Goal: Information Seeking & Learning: Find specific fact

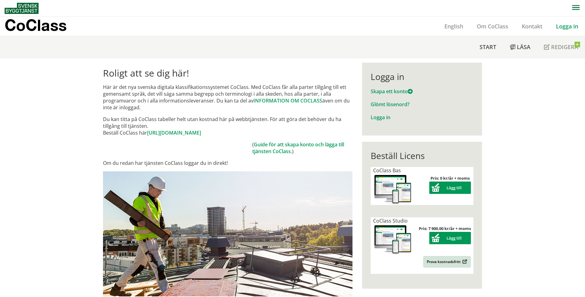
click at [572, 25] on link "Logga in" at bounding box center [567, 26] width 36 height 7
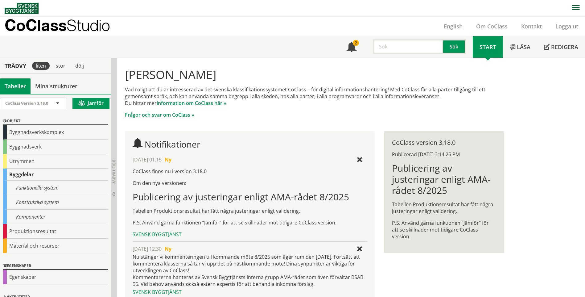
click at [386, 46] on input "text" at bounding box center [408, 46] width 70 height 15
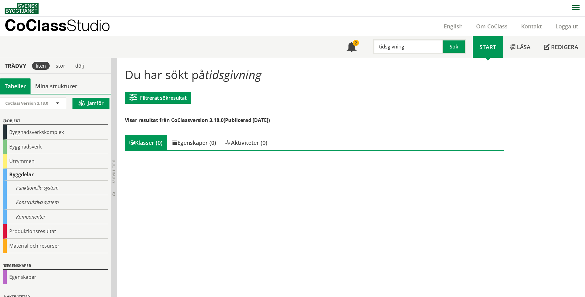
scroll to position [0, 0]
drag, startPoint x: 408, startPoint y: 47, endPoint x: 386, endPoint y: 47, distance: 22.8
click at [386, 47] on input "tidsgivning" at bounding box center [408, 46] width 70 height 15
type input "tid"
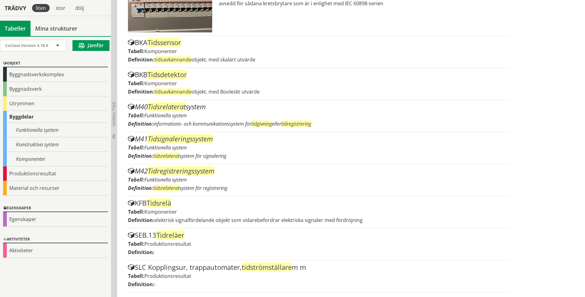
scroll to position [664, 0]
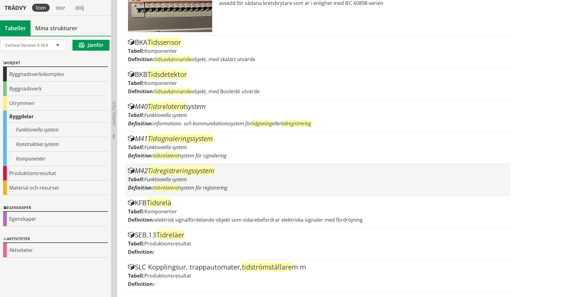
drag, startPoint x: 270, startPoint y: 112, endPoint x: 495, endPoint y: 181, distance: 235.3
click at [495, 184] on div "Definition: tidsrelaterat system för registrering" at bounding box center [317, 187] width 379 height 7
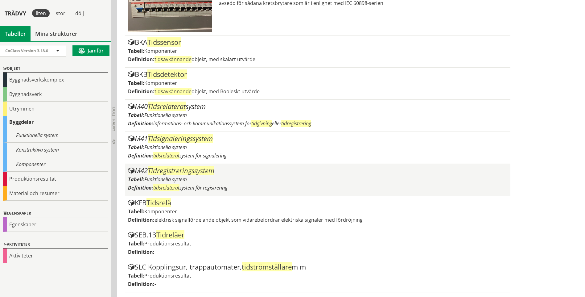
scroll to position [676, 0]
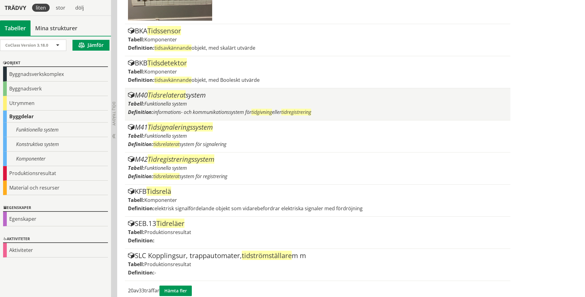
click at [165, 109] on span "informations- och kommunikationssystem för tidgivning eller tidregistrering" at bounding box center [232, 112] width 158 height 7
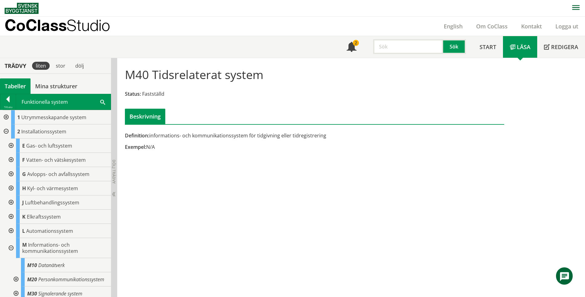
drag, startPoint x: 159, startPoint y: 135, endPoint x: 198, endPoint y: 138, distance: 39.0
click at [198, 138] on div "Definition: informations- och kommunikationssystem för tidgivning eller tidregi…" at bounding box center [250, 135] width 250 height 7
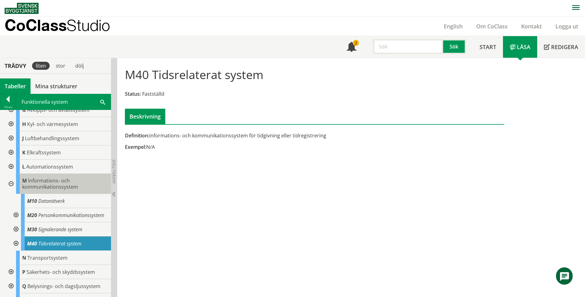
scroll to position [93, 0]
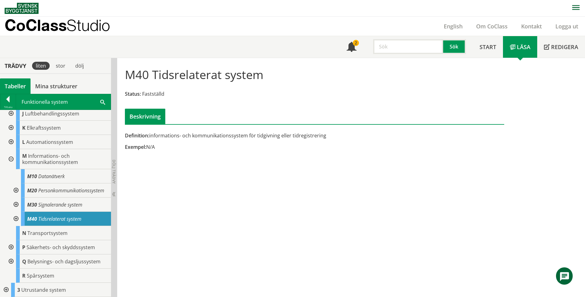
click at [18, 220] on div at bounding box center [15, 219] width 11 height 14
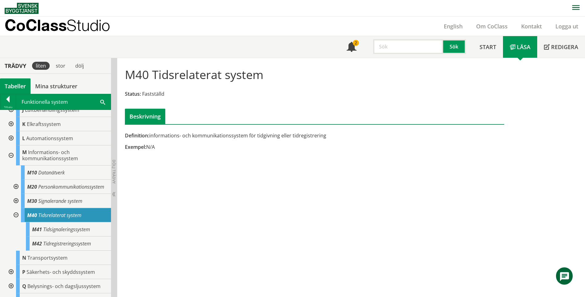
click at [415, 48] on input "text" at bounding box center [408, 46] width 70 height 15
type input "tid"
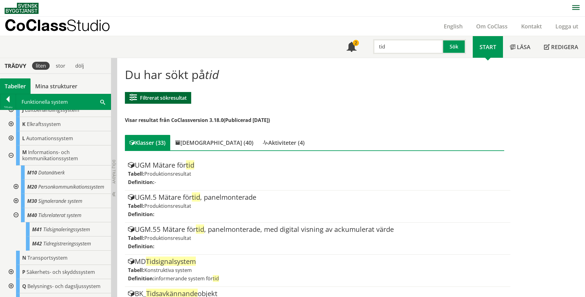
click at [178, 99] on button "Filtrerat sökresultat" at bounding box center [158, 98] width 66 height 12
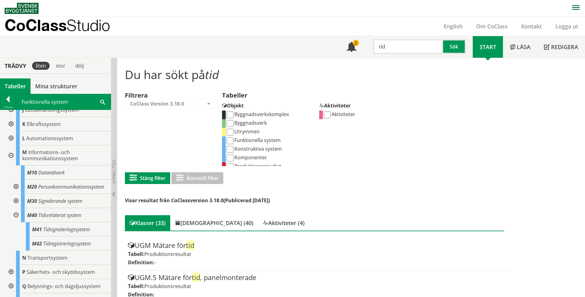
click at [229, 147] on input "Konstruktiva system" at bounding box center [230, 149] width 7 height 7
checkbox input "true"
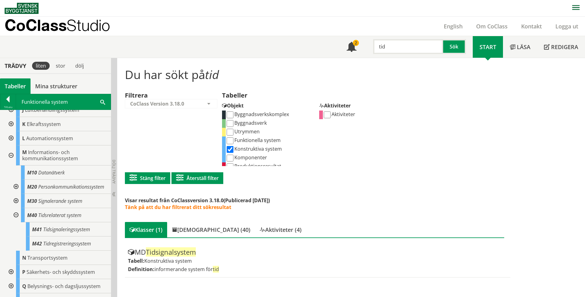
scroll to position [0, 0]
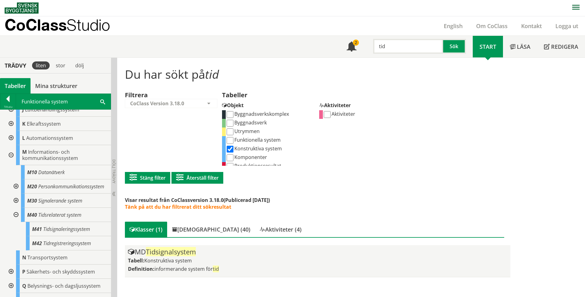
click at [225, 268] on div "Definition: informerande system för tid" at bounding box center [317, 268] width 379 height 7
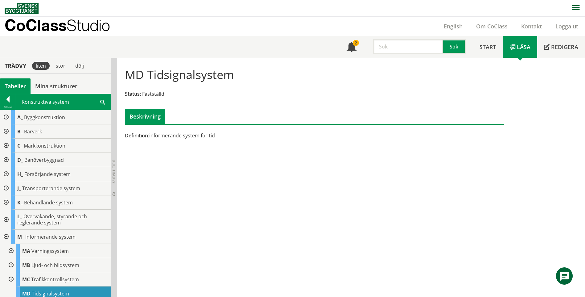
click at [577, 116] on div "MD Tidsignalsystem Status: Fastställd Beskrivning Definition: informerande syst…" at bounding box center [351, 177] width 468 height 239
click at [197, 178] on div "MD Tidsignalsystem Status: Fastställd Beskrivning Definition: informerande syst…" at bounding box center [351, 177] width 468 height 239
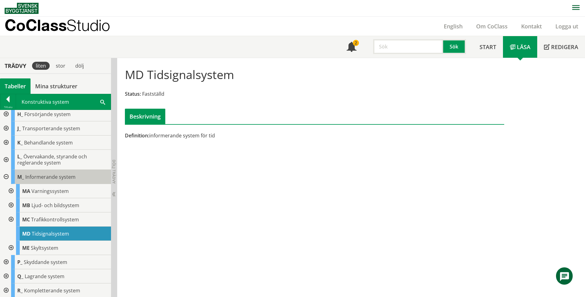
scroll to position [60, 0]
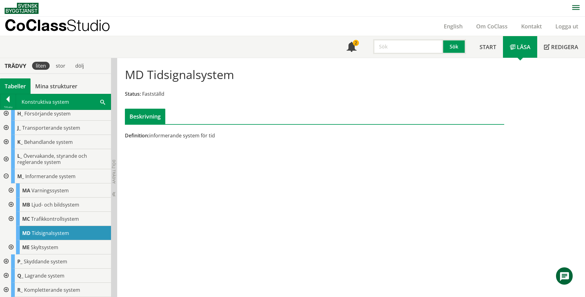
click at [382, 51] on input "text" at bounding box center [408, 46] width 70 height 15
type input "TID"
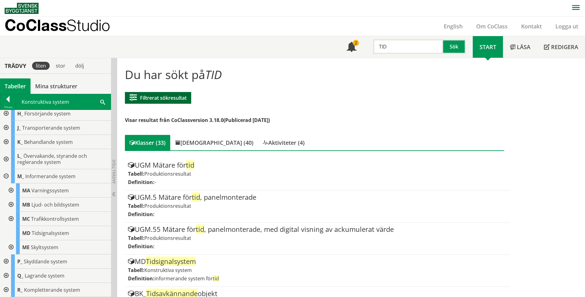
click at [186, 95] on button "Filtrerat sökresultat" at bounding box center [158, 98] width 66 height 12
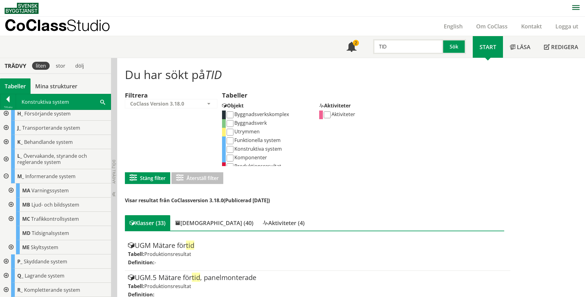
click at [230, 156] on input "Komponenter" at bounding box center [230, 158] width 7 height 7
checkbox input "true"
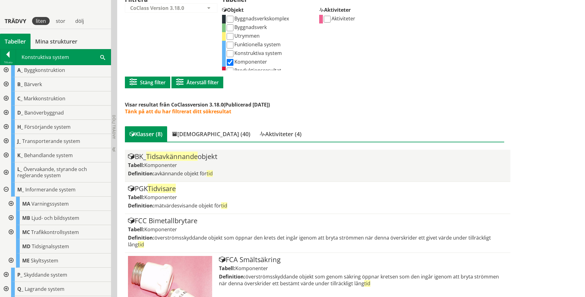
scroll to position [93, 0]
